Goal: Task Accomplishment & Management: Use online tool/utility

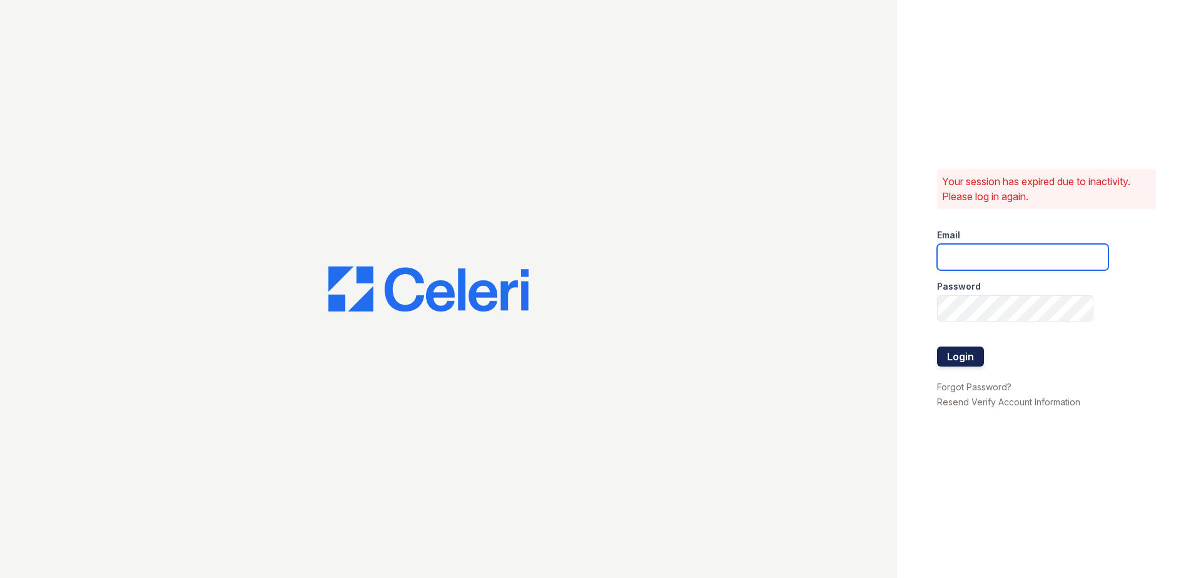
type input "arrivenorthbethesda@trinity-pm.com"
click at [951, 355] on button "Login" at bounding box center [960, 357] width 47 height 20
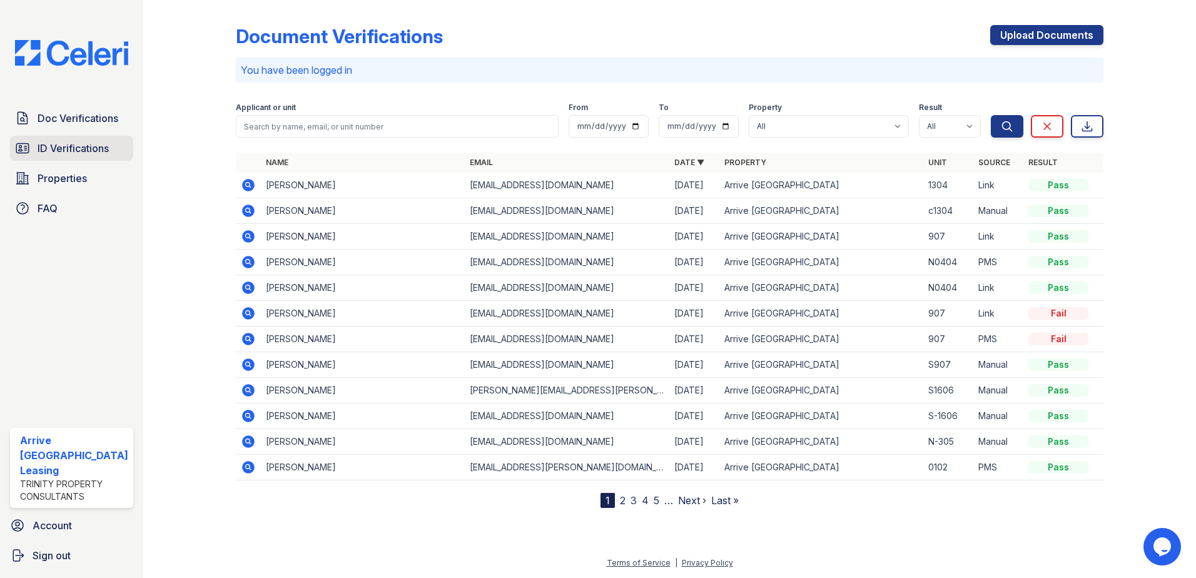
click at [80, 144] on span "ID Verifications" at bounding box center [73, 148] width 71 height 15
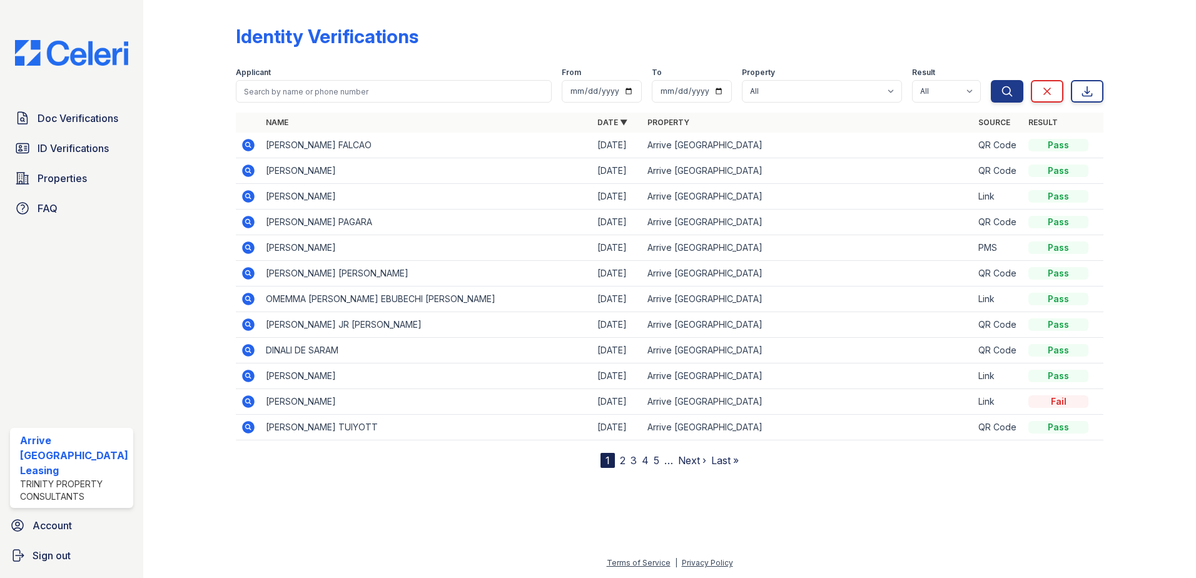
click at [247, 171] on icon at bounding box center [247, 169] width 3 height 3
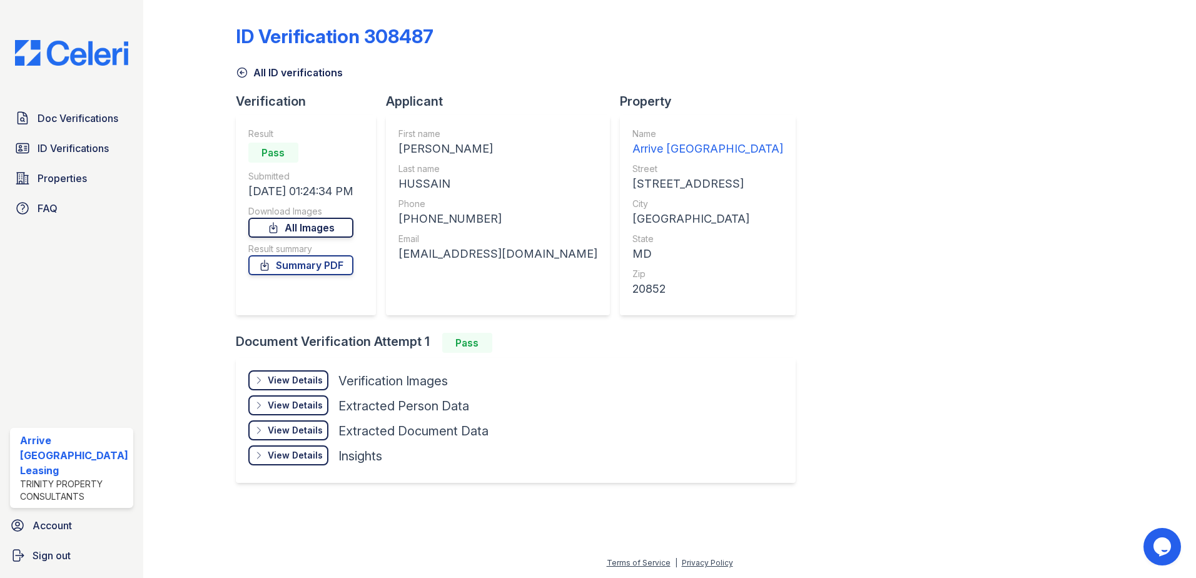
click at [296, 228] on link "All Images" at bounding box center [300, 228] width 105 height 20
click at [311, 265] on link "Summary PDF" at bounding box center [300, 265] width 105 height 20
